Goal: Register for event/course

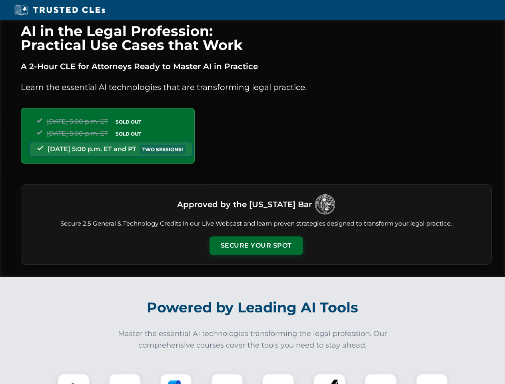
click at [256, 245] on button "Secure Your Spot" at bounding box center [255, 245] width 93 height 18
click at [74, 378] on img at bounding box center [73, 389] width 23 height 23
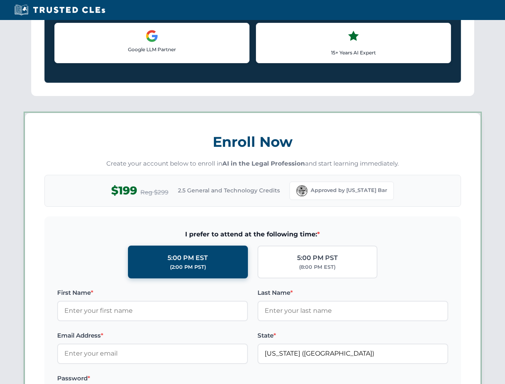
click at [227, 378] on label "Password *" at bounding box center [152, 378] width 191 height 10
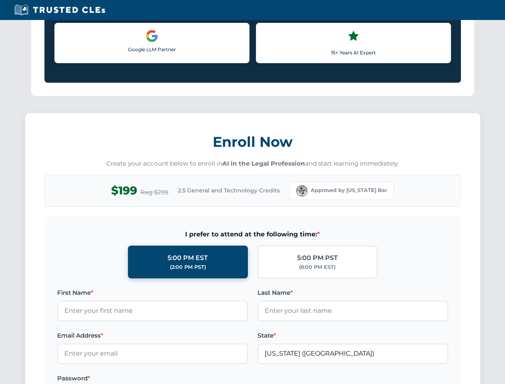
scroll to position [784, 0]
